Goal: Transaction & Acquisition: Purchase product/service

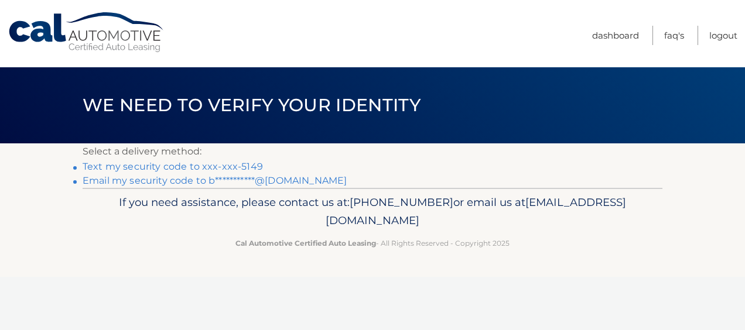
click at [100, 166] on link "Text my security code to xxx-xxx-5149" at bounding box center [173, 166] width 180 height 11
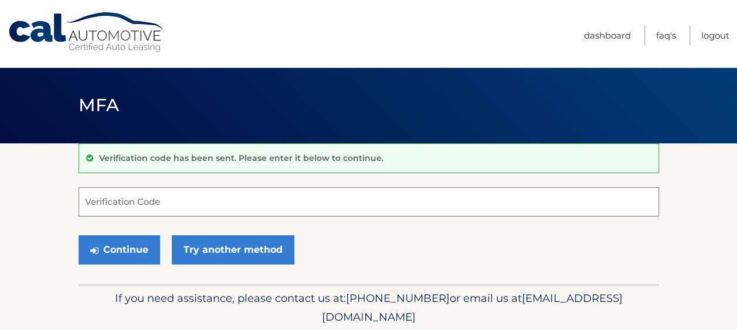
click at [242, 198] on input "Verification Code" at bounding box center [369, 202] width 580 height 29
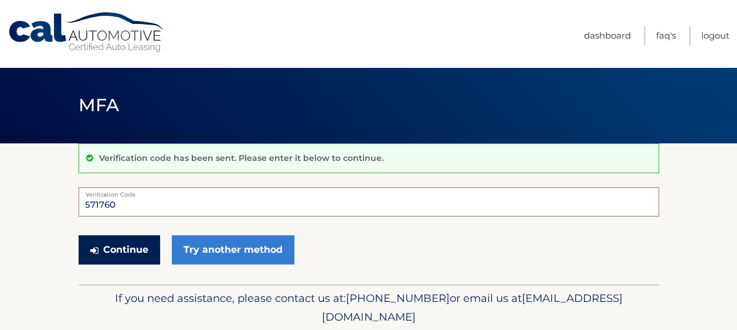
type input "571760"
click at [125, 250] on button "Continue" at bounding box center [119, 250] width 81 height 29
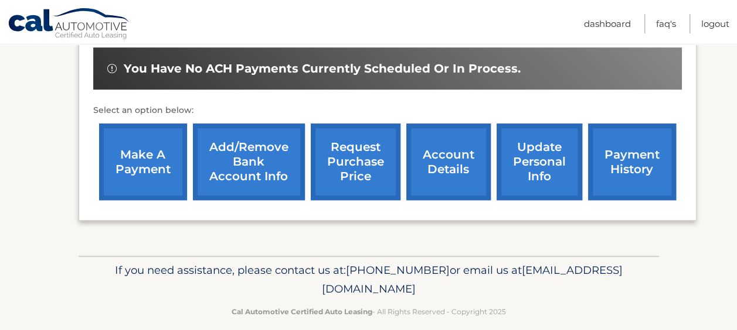
scroll to position [366, 0]
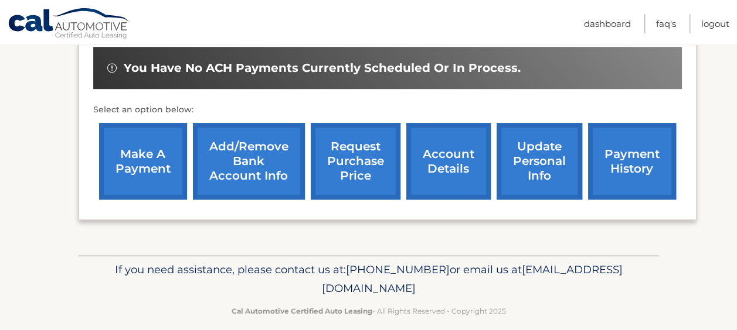
click at [120, 164] on link "make a payment" at bounding box center [143, 161] width 88 height 77
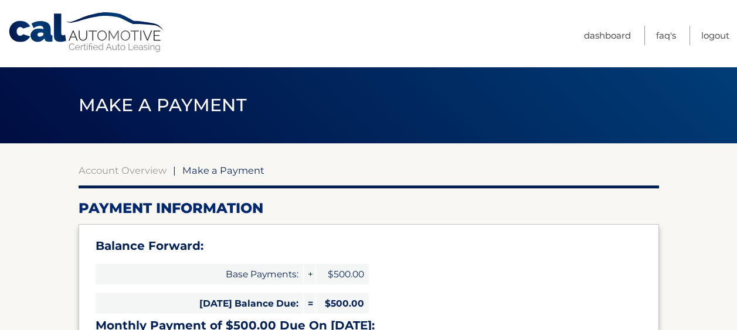
select select "MWJhNDUxMDktMTU5Ny00NzYwLWE1OGQtNDdjYWEzMTkxOGJh"
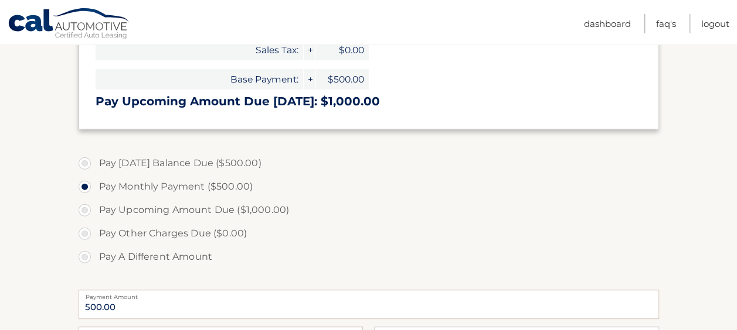
scroll to position [303, 0]
click at [84, 163] on label "Pay Today's Balance Due ($500.00)" at bounding box center [369, 163] width 580 height 23
click at [84, 163] on input "Pay Today's Balance Due ($500.00)" at bounding box center [89, 161] width 12 height 19
radio input "true"
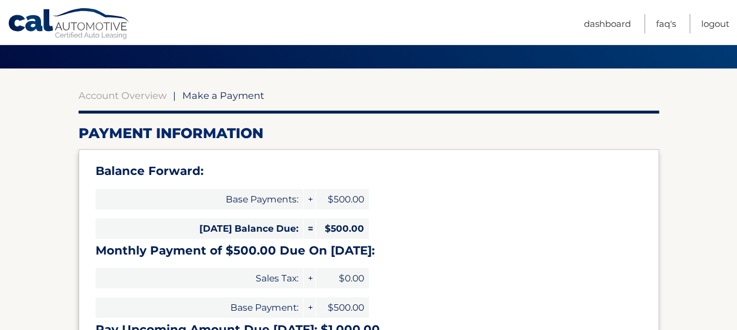
scroll to position [74, 0]
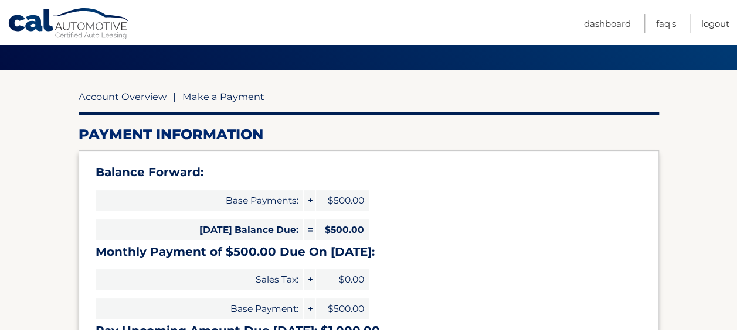
click at [102, 101] on link "Account Overview" at bounding box center [123, 97] width 88 height 12
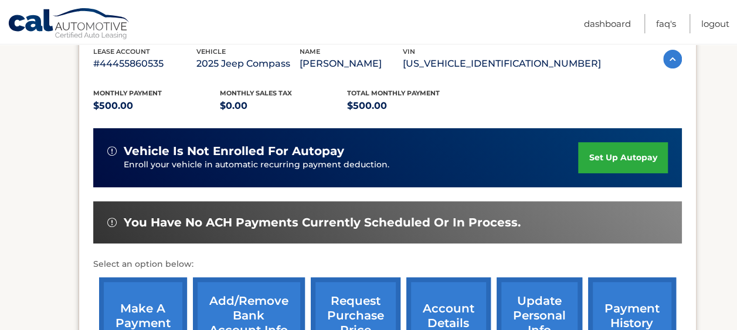
scroll to position [379, 0]
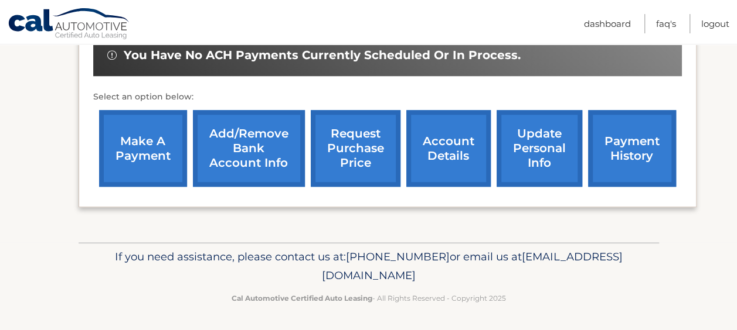
click at [139, 157] on link "make a payment" at bounding box center [143, 148] width 88 height 77
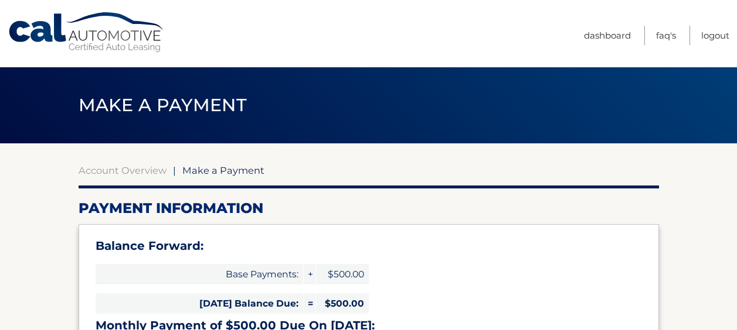
select select "MWJhNDUxMDktMTU5Ny00NzYwLWE1OGQtNDdjYWEzMTkxOGJh"
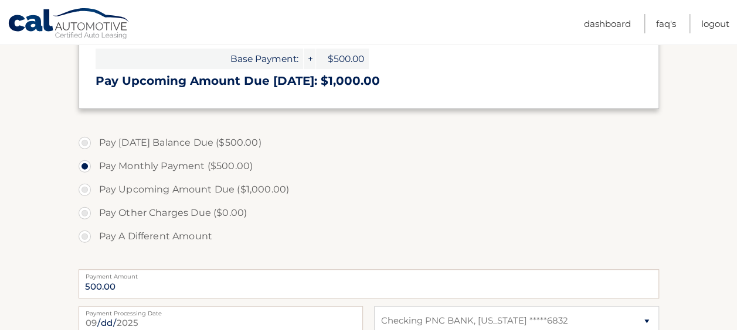
scroll to position [326, 0]
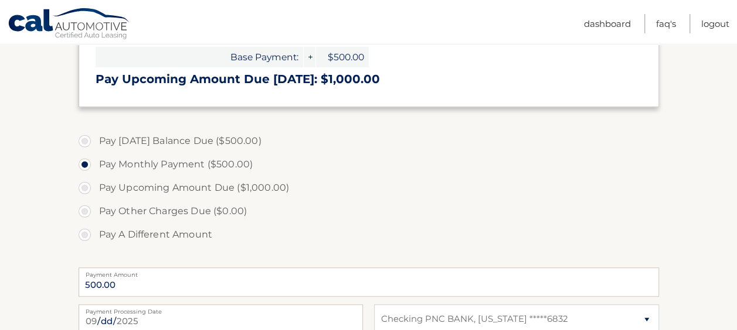
click at [83, 143] on label "Pay [DATE] Balance Due ($500.00)" at bounding box center [369, 141] width 580 height 23
click at [83, 143] on input "Pay [DATE] Balance Due ($500.00)" at bounding box center [89, 139] width 12 height 19
radio input "true"
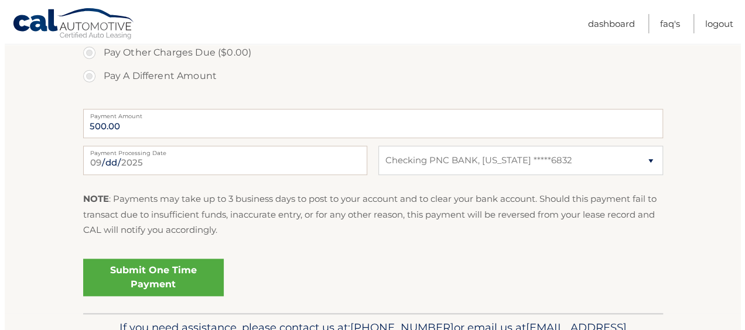
scroll to position [489, 0]
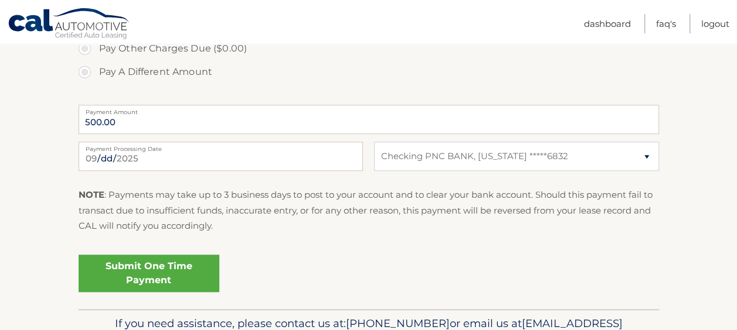
click at [111, 276] on link "Submit One Time Payment" at bounding box center [149, 274] width 141 height 38
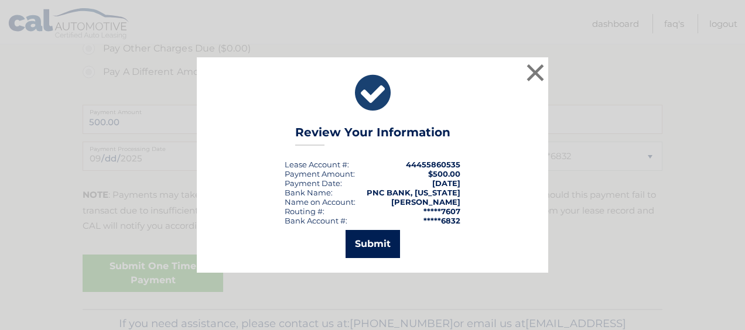
click at [388, 253] on button "Submit" at bounding box center [373, 244] width 54 height 28
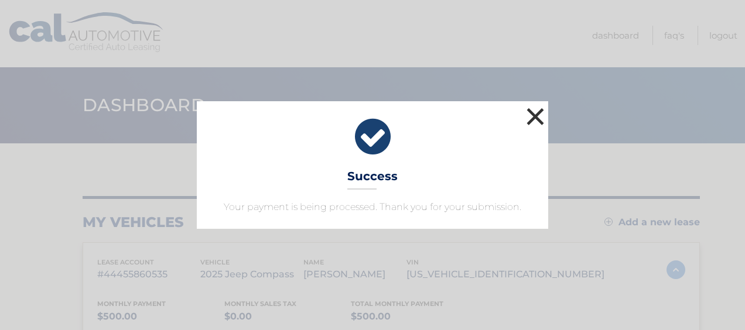
click at [543, 122] on button "×" at bounding box center [535, 116] width 23 height 23
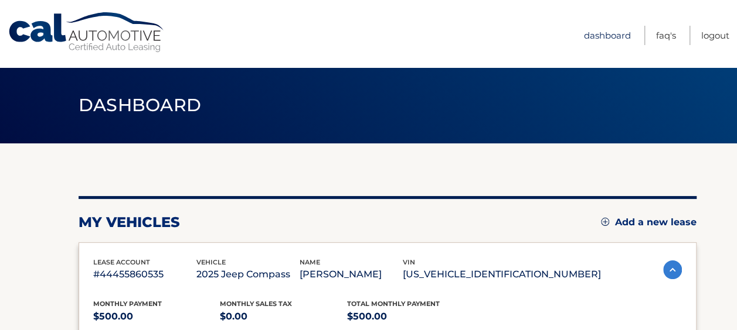
click at [619, 44] on link "Dashboard" at bounding box center [607, 35] width 47 height 19
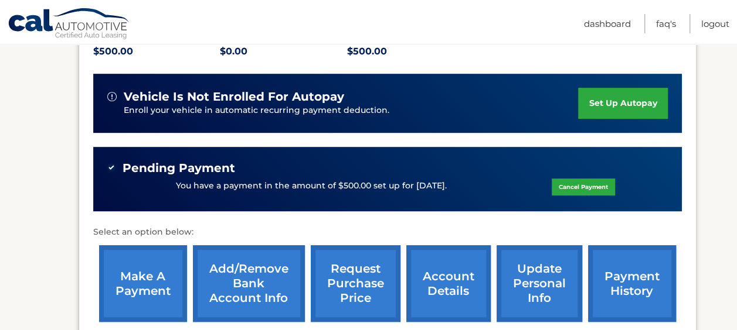
scroll to position [269, 0]
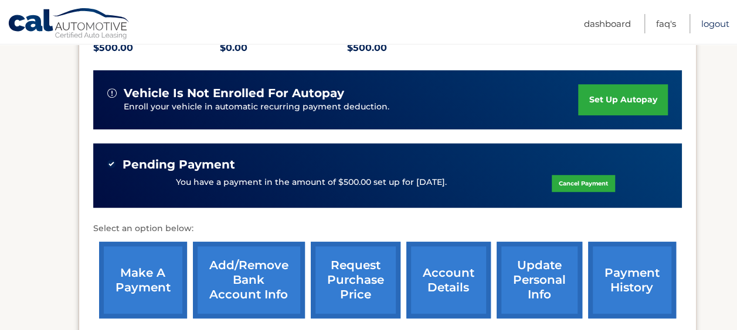
click at [713, 25] on link "Logout" at bounding box center [715, 23] width 28 height 19
